Goal: Information Seeking & Learning: Find specific fact

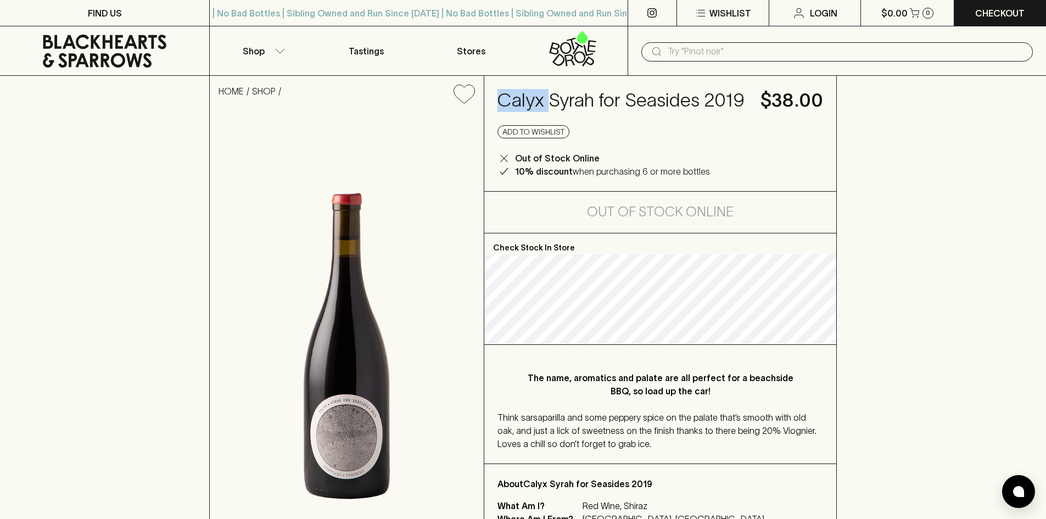
drag, startPoint x: 500, startPoint y: 100, endPoint x: 546, endPoint y: 92, distance: 46.8
click at [548, 91] on h4 "Calyx Syrah for Seasides 2019" at bounding box center [623, 100] width 250 height 23
copy h4 "Calyx"
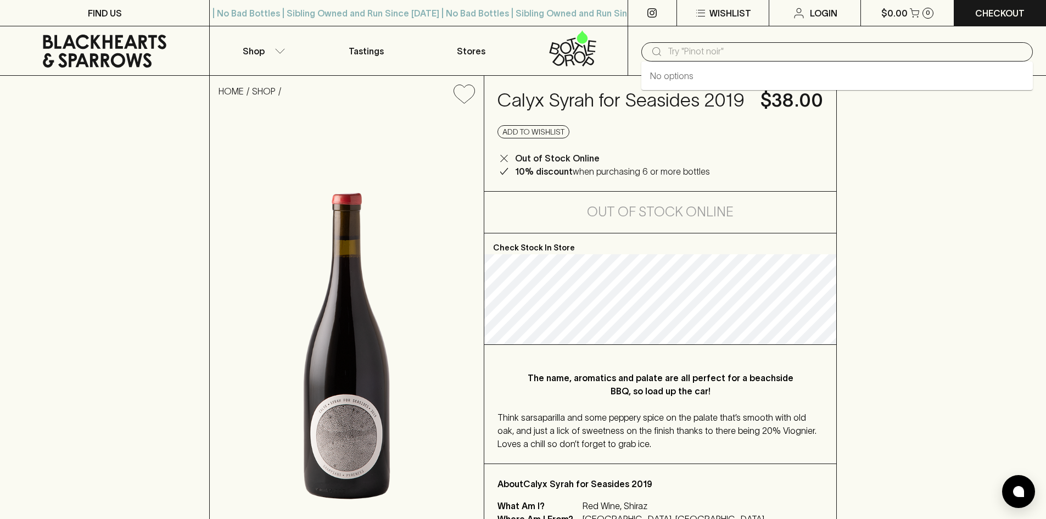
click at [684, 44] on input "text" at bounding box center [846, 52] width 356 height 18
paste input "Calyx"
type input "Calyx"
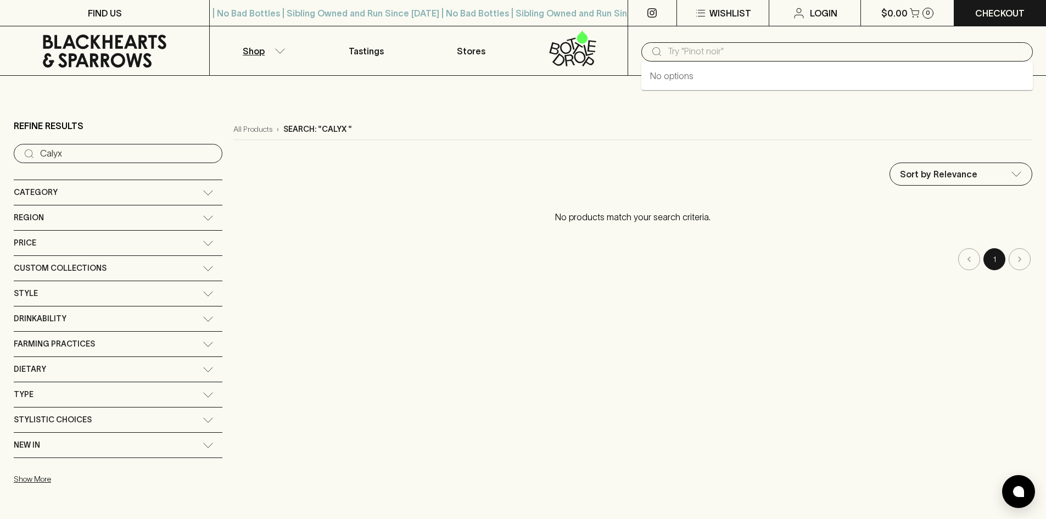
drag, startPoint x: 730, startPoint y: 53, endPoint x: 616, endPoint y: 53, distance: 113.7
click at [616, 53] on div "Shop Tastings Stores ​" at bounding box center [523, 50] width 1046 height 49
paste input "Le Timbre"
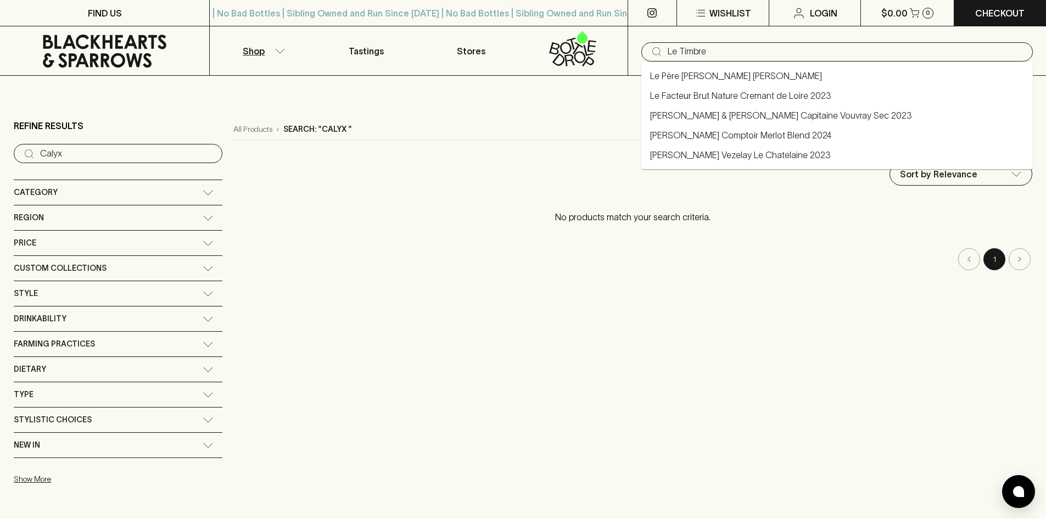
type input "Le Timbre"
drag, startPoint x: 480, startPoint y: 228, endPoint x: 485, endPoint y: 213, distance: 16.7
click at [480, 228] on p "No products match your search criteria." at bounding box center [632, 216] width 799 height 35
